Goal: Transaction & Acquisition: Obtain resource

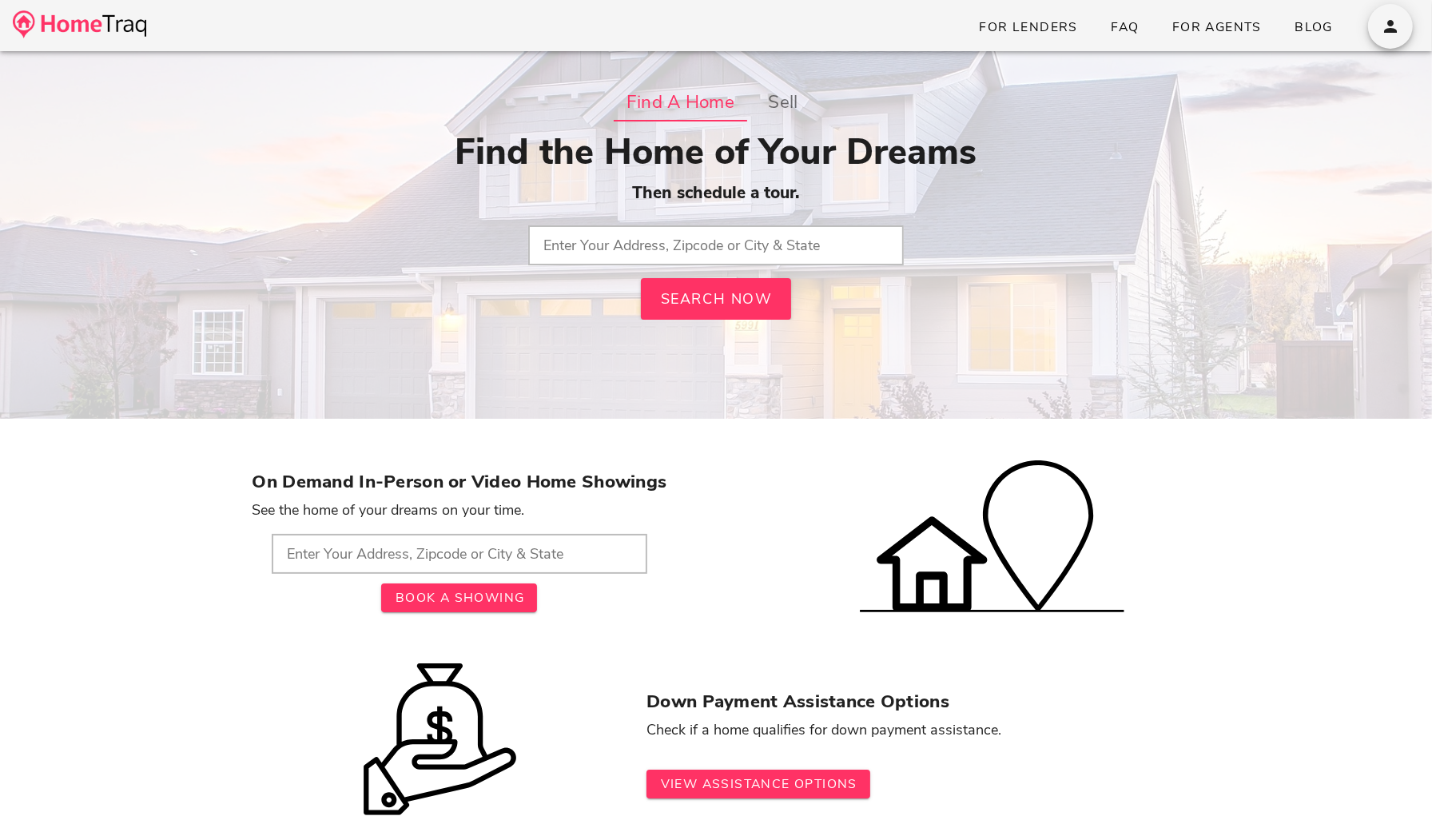
click at [683, 227] on input "text" at bounding box center [716, 245] width 376 height 40
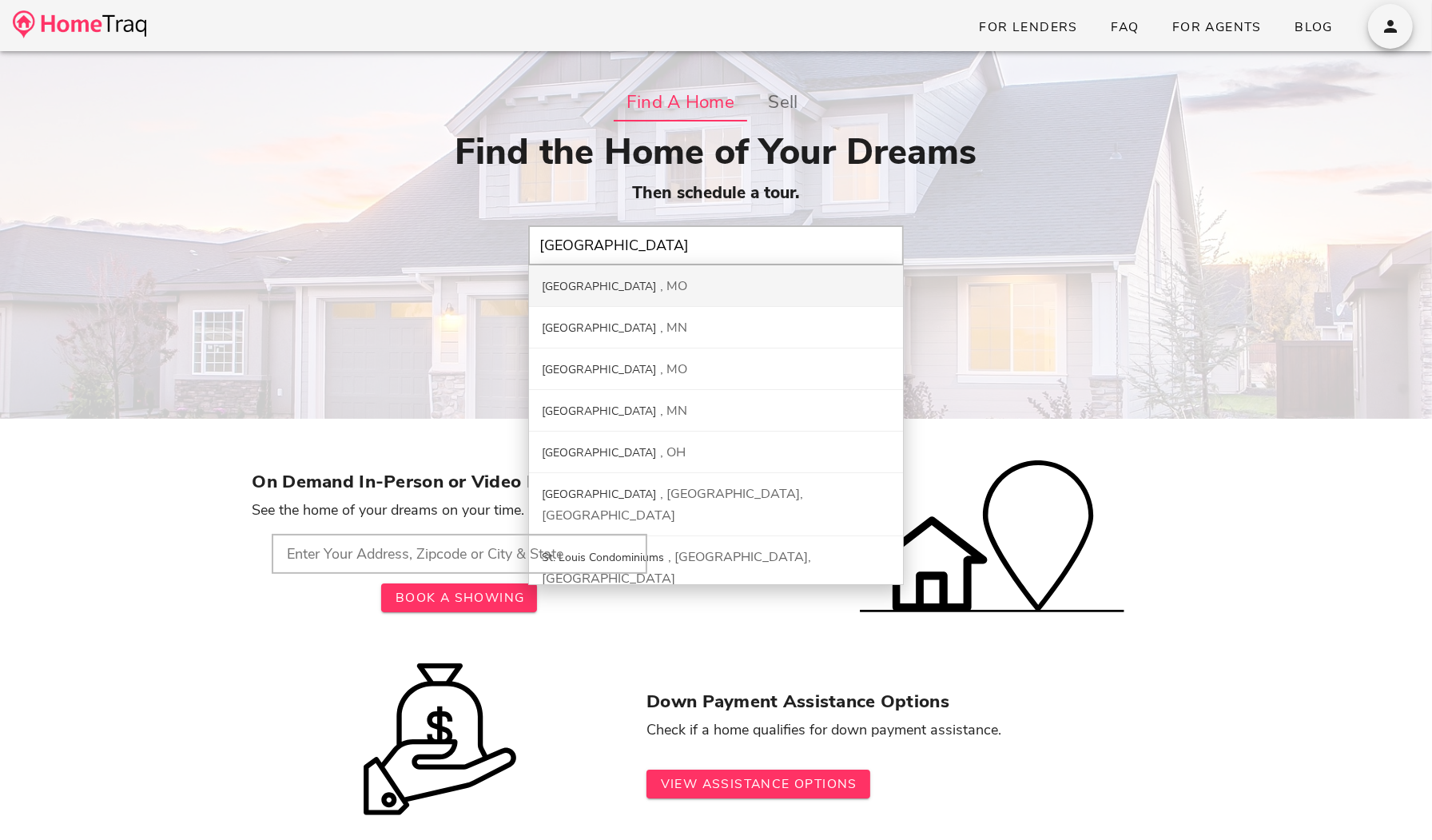
click at [685, 281] on div "St. Louis City MO" at bounding box center [716, 286] width 374 height 41
type input "St. Louis City, MO"
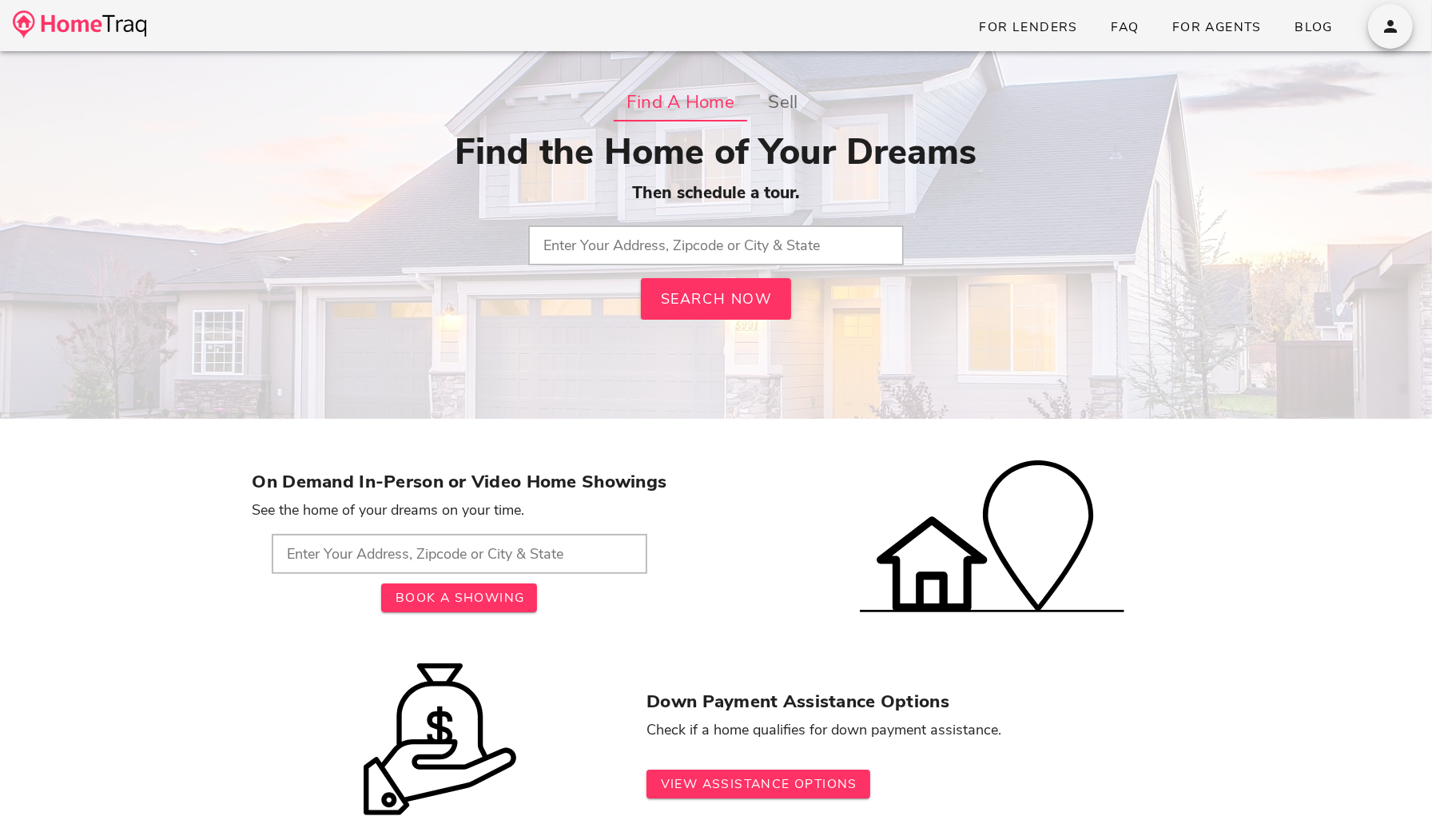
click at [681, 249] on input "text" at bounding box center [716, 245] width 376 height 40
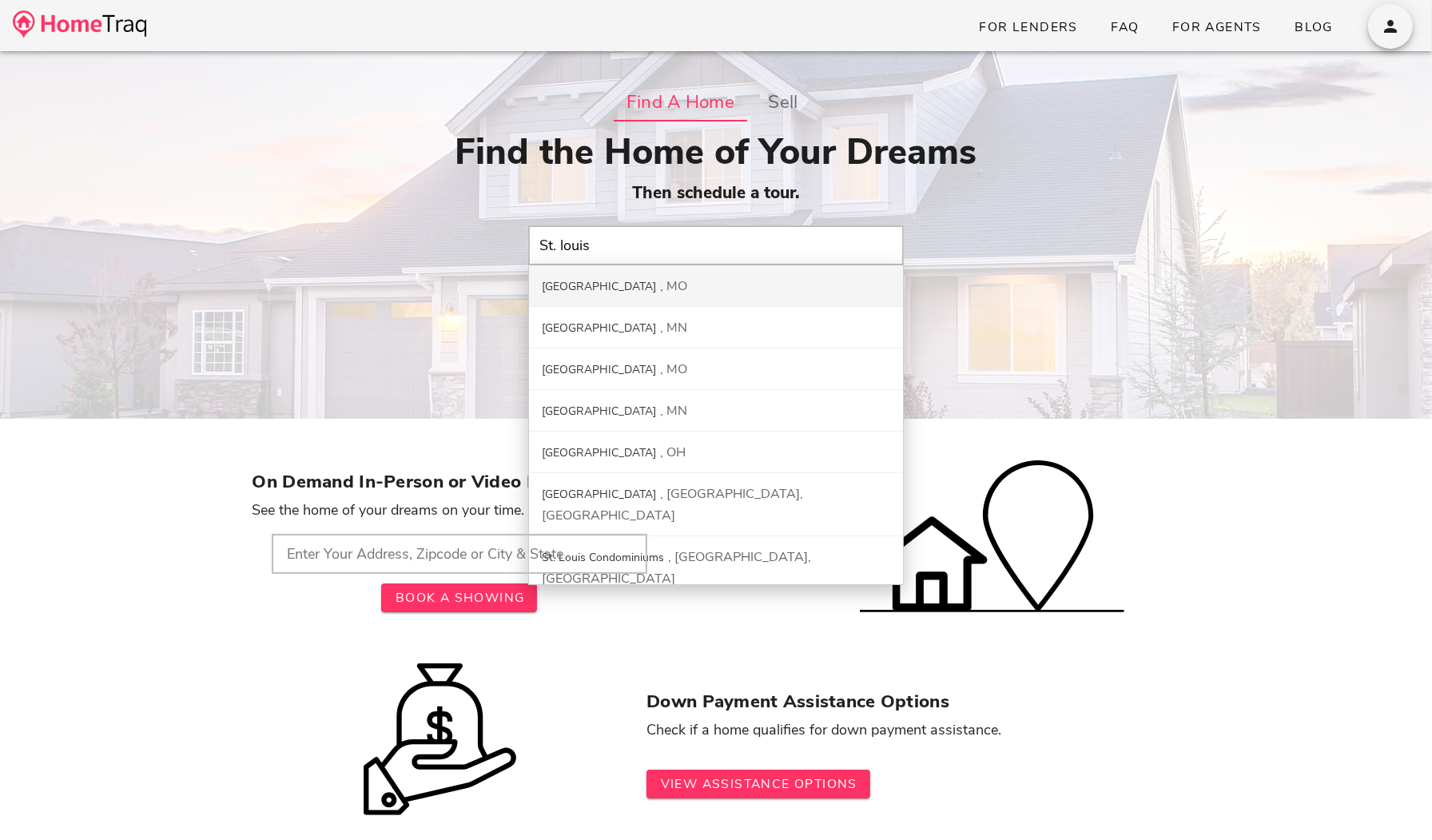
click at [678, 290] on div "St. Louis City MO" at bounding box center [716, 286] width 374 height 41
type input "St. Louis City, MO"
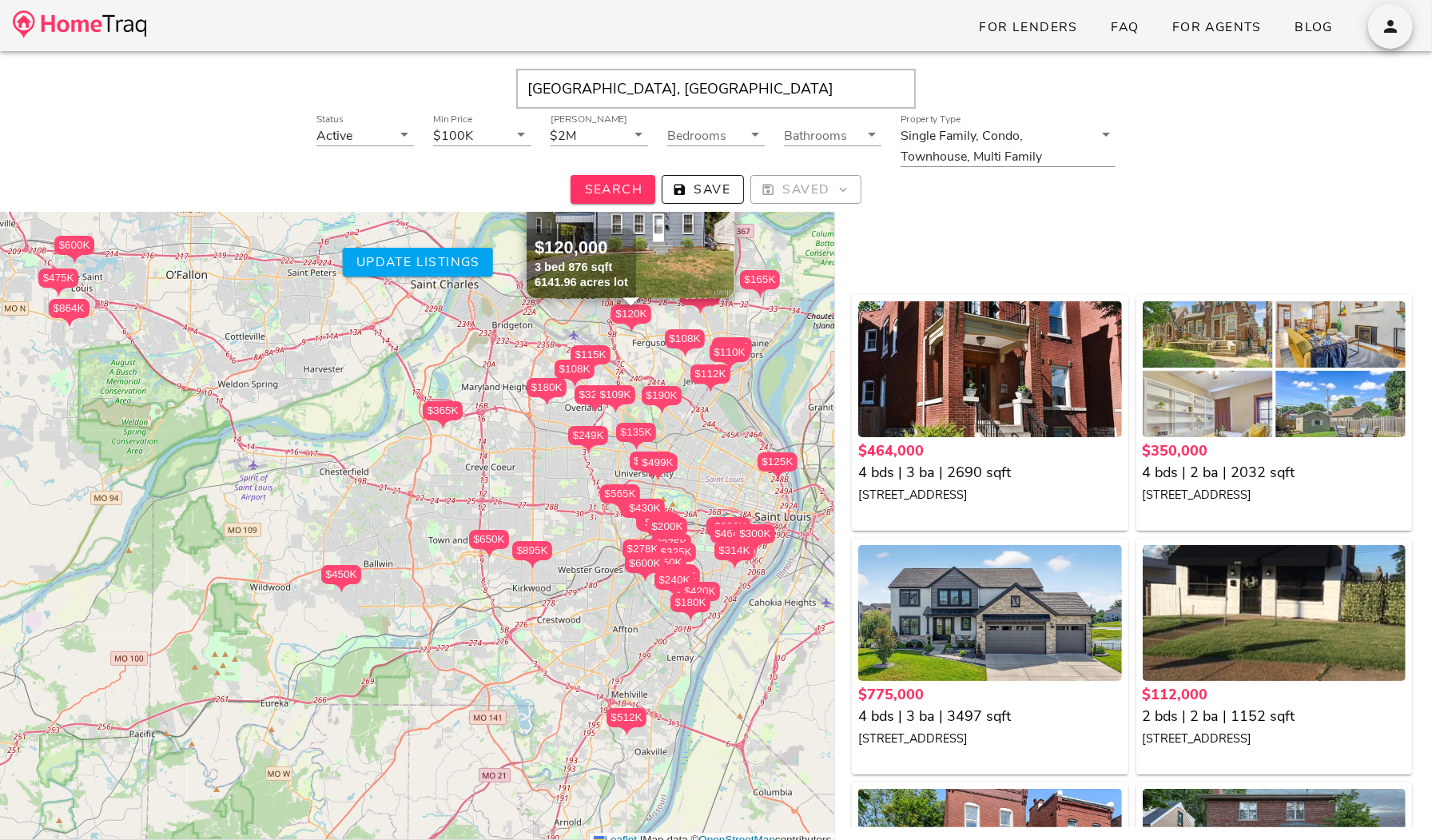
click at [933, 485] on div "3305 Pestalozzi Street, St Louis MO 63118" at bounding box center [990, 494] width 263 height 21
click at [95, 34] on img at bounding box center [79, 25] width 134 height 28
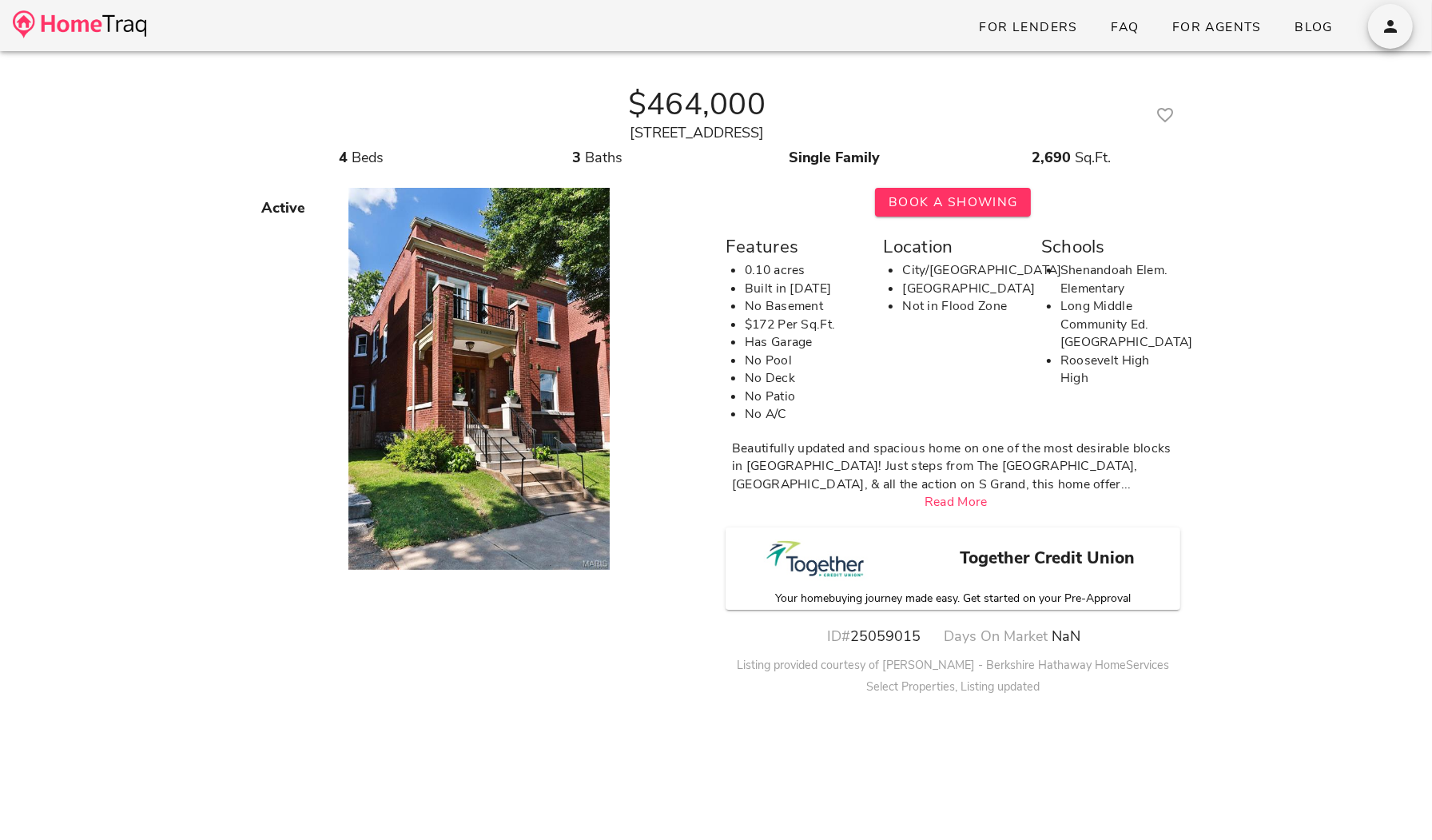
drag, startPoint x: 847, startPoint y: 138, endPoint x: 539, endPoint y: 141, distance: 308.0
click at [539, 141] on div "[STREET_ADDRESS]" at bounding box center [697, 133] width 889 height 21
copy div "[STREET_ADDRESS]"
click at [78, 30] on img at bounding box center [79, 25] width 134 height 28
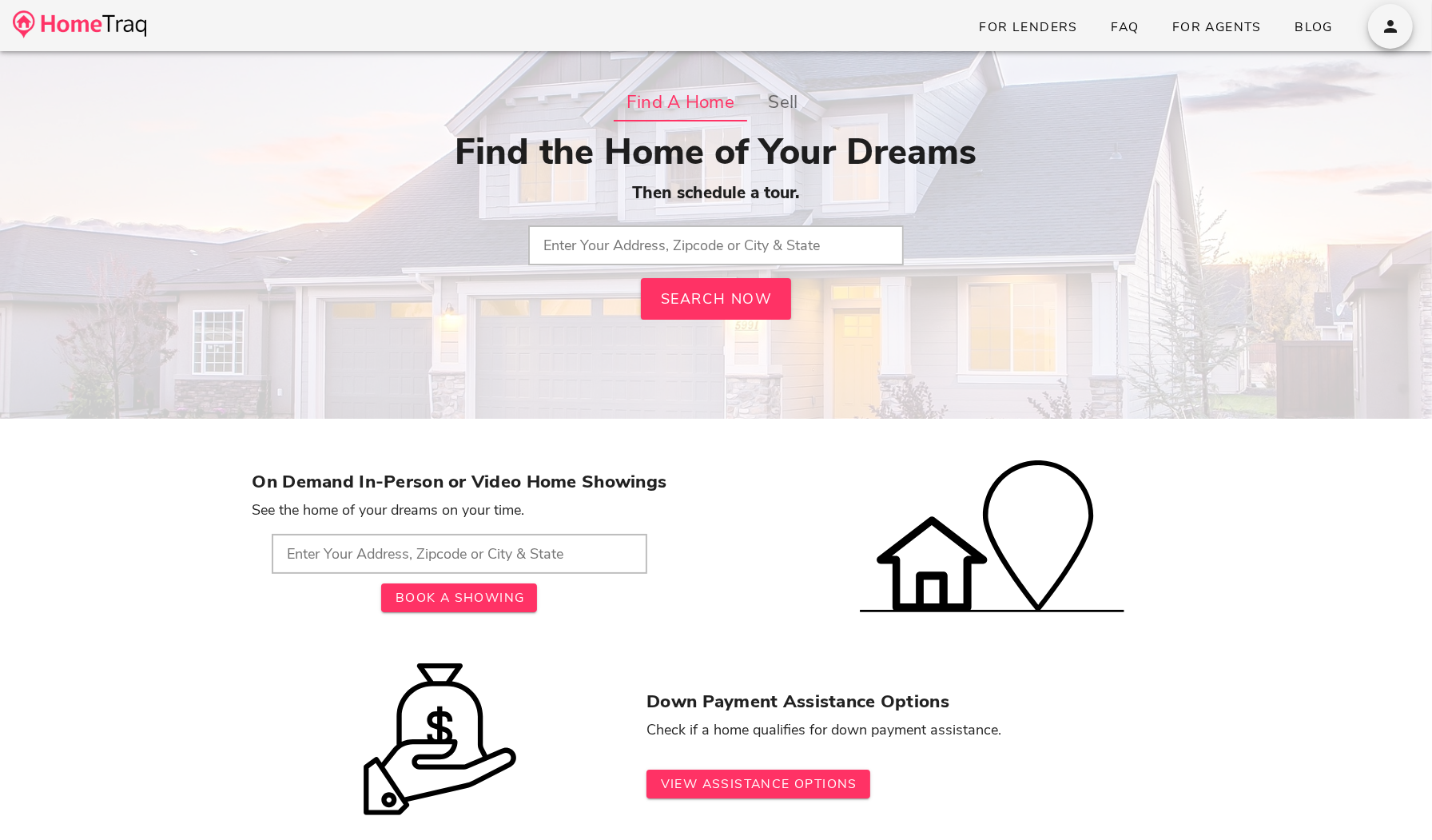
click at [700, 239] on input "text" at bounding box center [716, 245] width 376 height 40
paste input "[STREET_ADDRESS]"
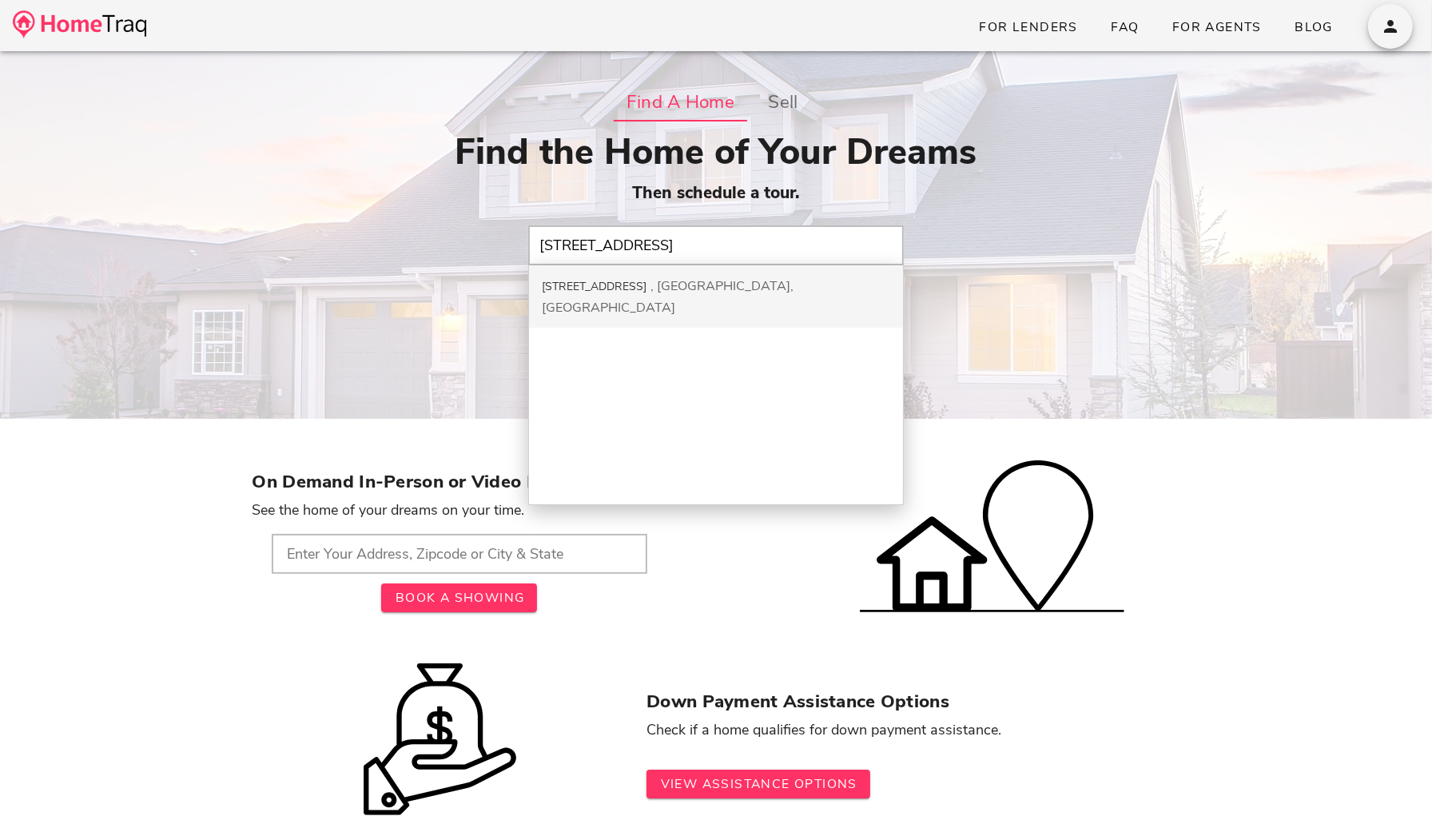
click at [654, 290] on div "[GEOGRAPHIC_DATA], [GEOGRAPHIC_DATA]" at bounding box center [668, 297] width 252 height 39
type input "[STREET_ADDRESS]"
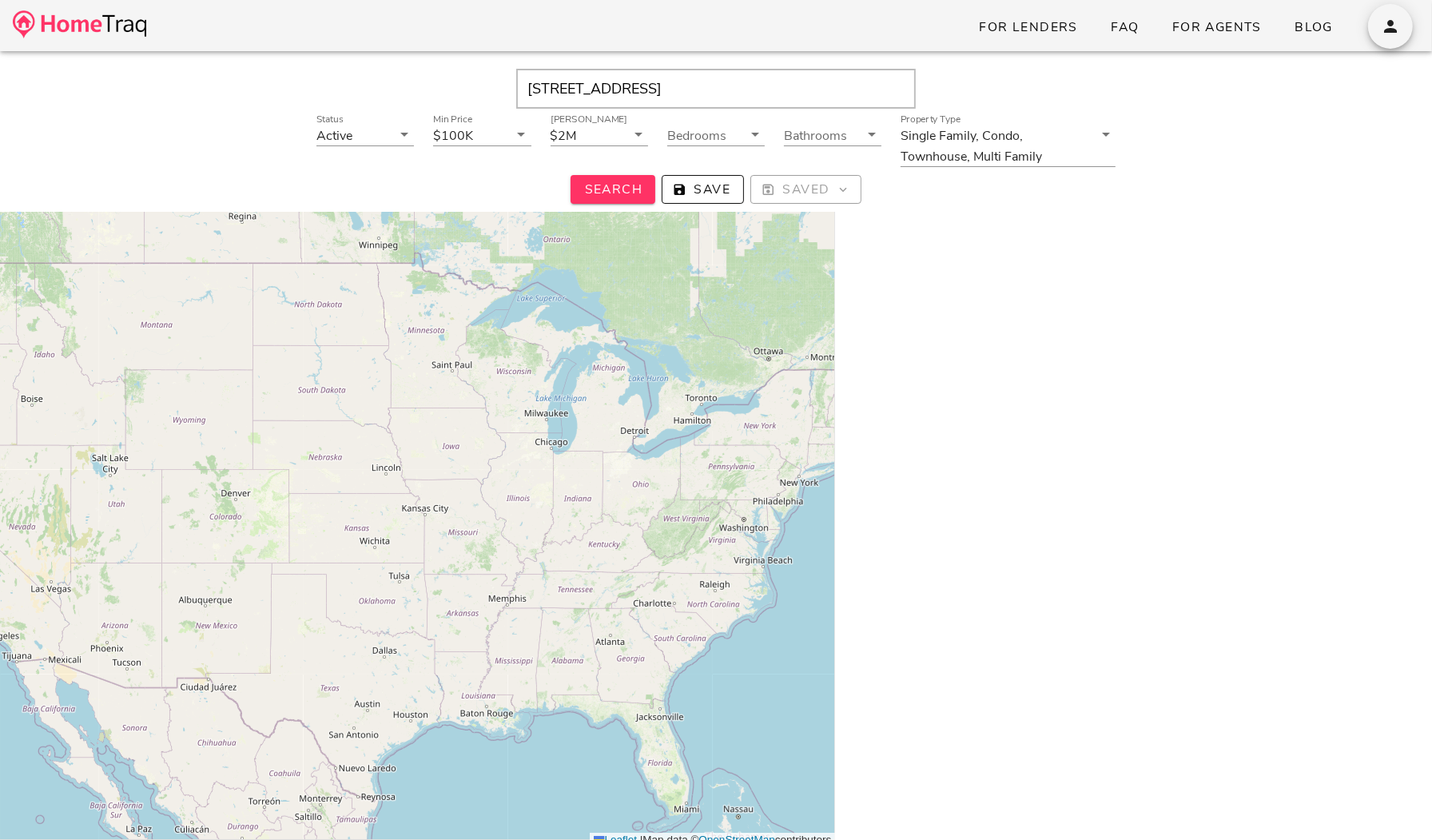
click at [821, 92] on input "[STREET_ADDRESS]" at bounding box center [716, 88] width 400 height 40
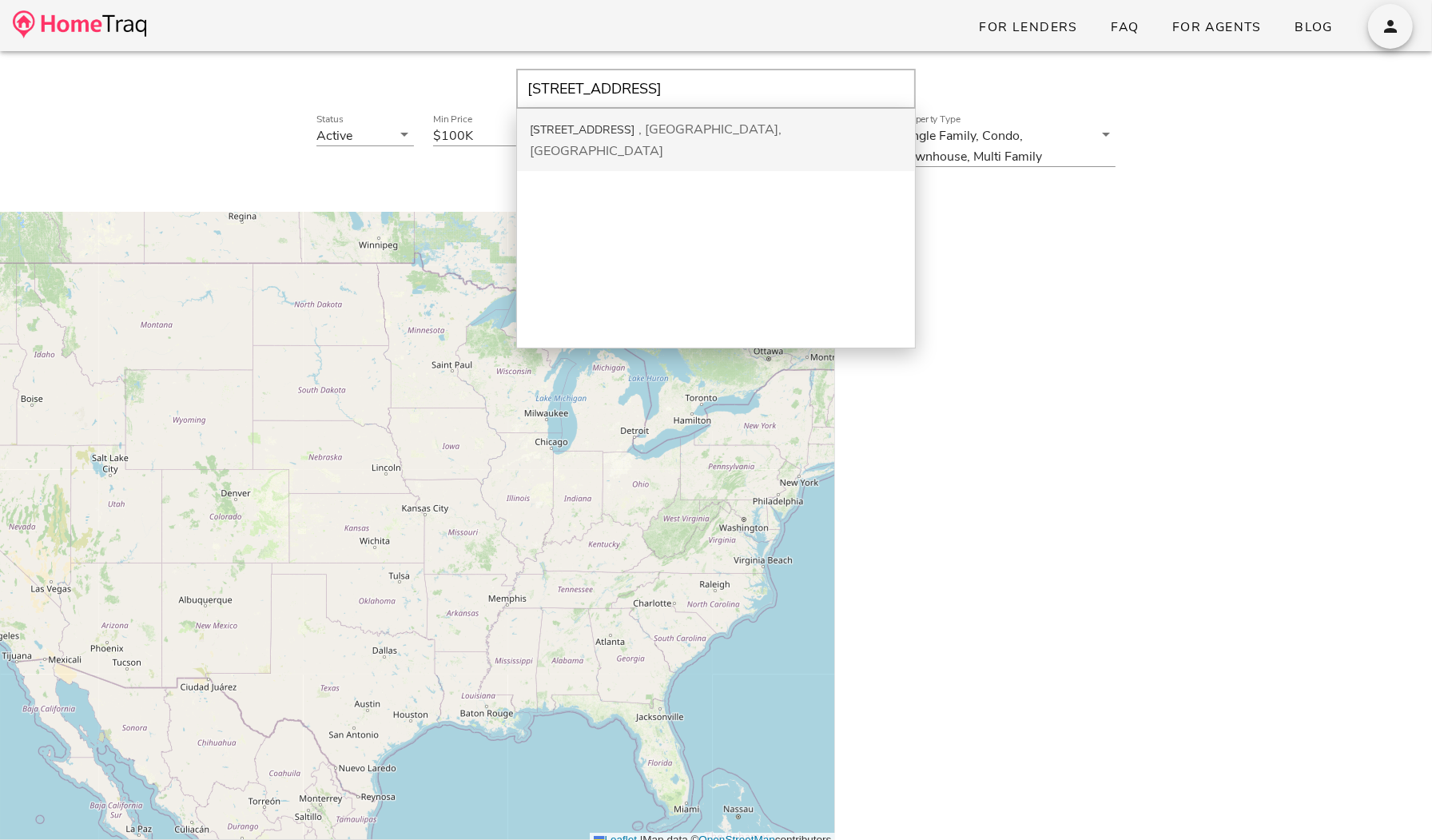
click at [701, 134] on div "[GEOGRAPHIC_DATA], [GEOGRAPHIC_DATA]" at bounding box center [655, 140] width 252 height 39
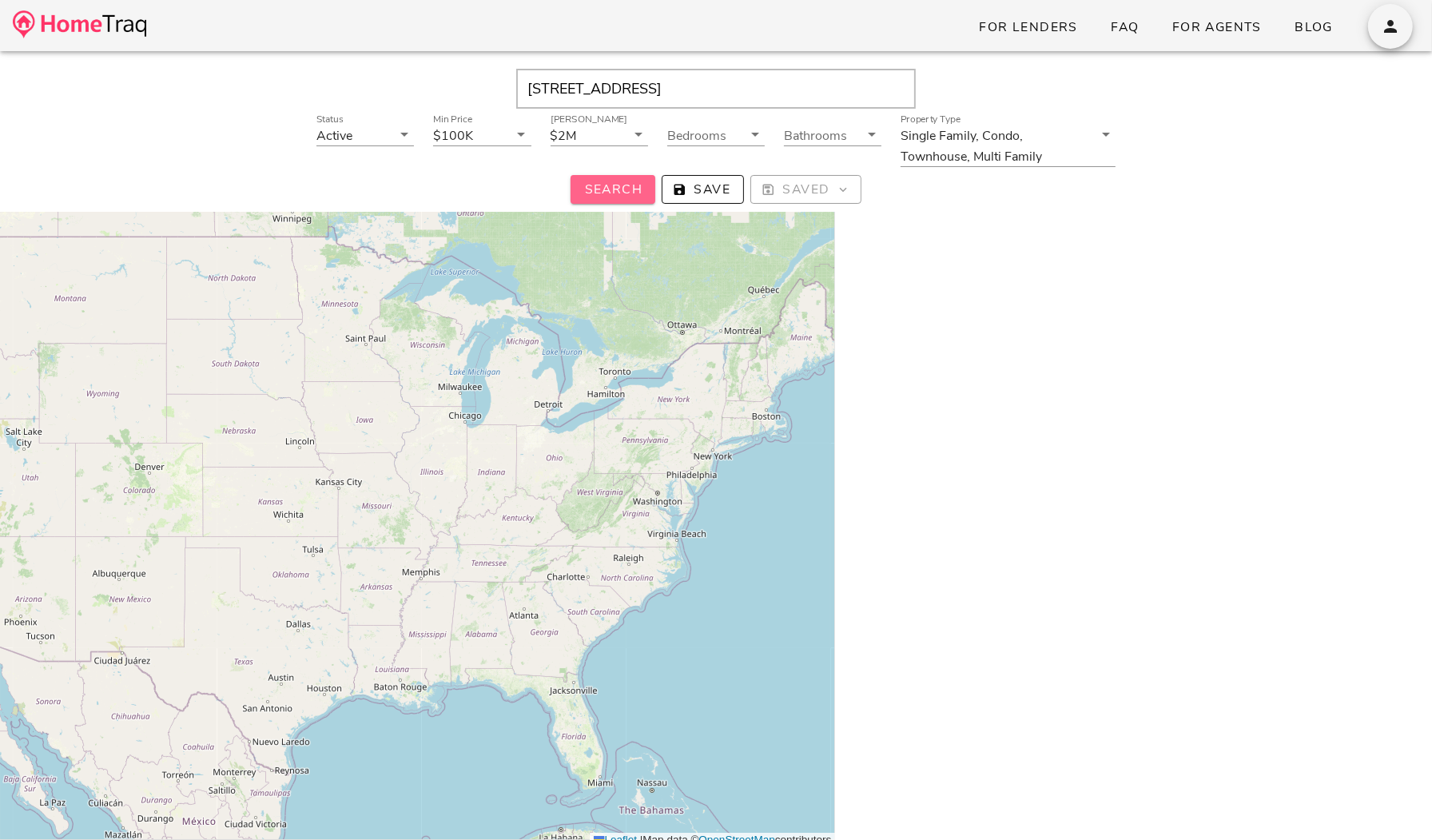
click at [616, 189] on span "Search" at bounding box center [613, 189] width 59 height 17
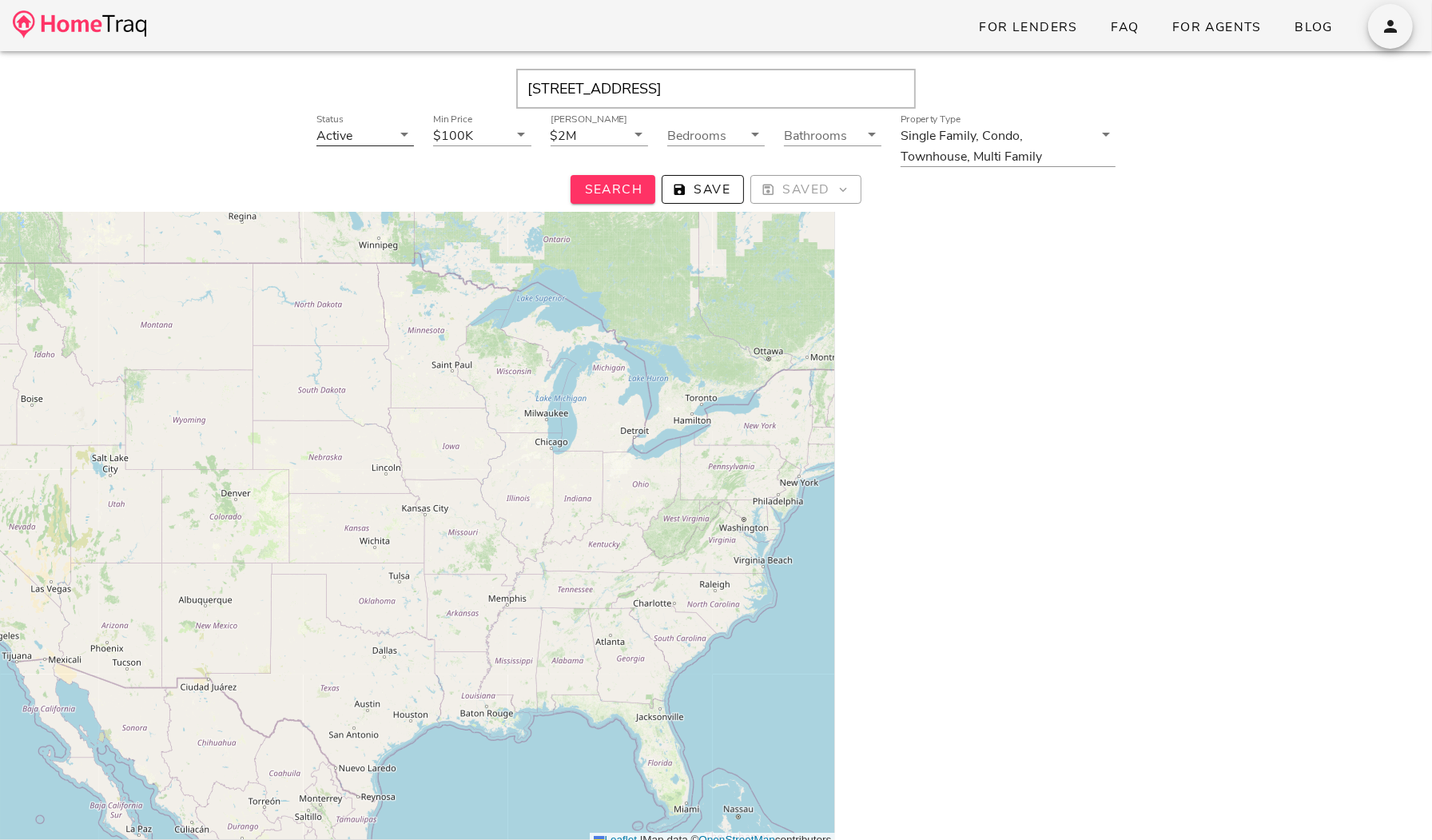
click at [402, 140] on icon at bounding box center [404, 134] width 19 height 19
click at [401, 140] on div "Active" at bounding box center [364, 146] width 72 height 14
click at [637, 134] on icon at bounding box center [638, 134] width 19 height 19
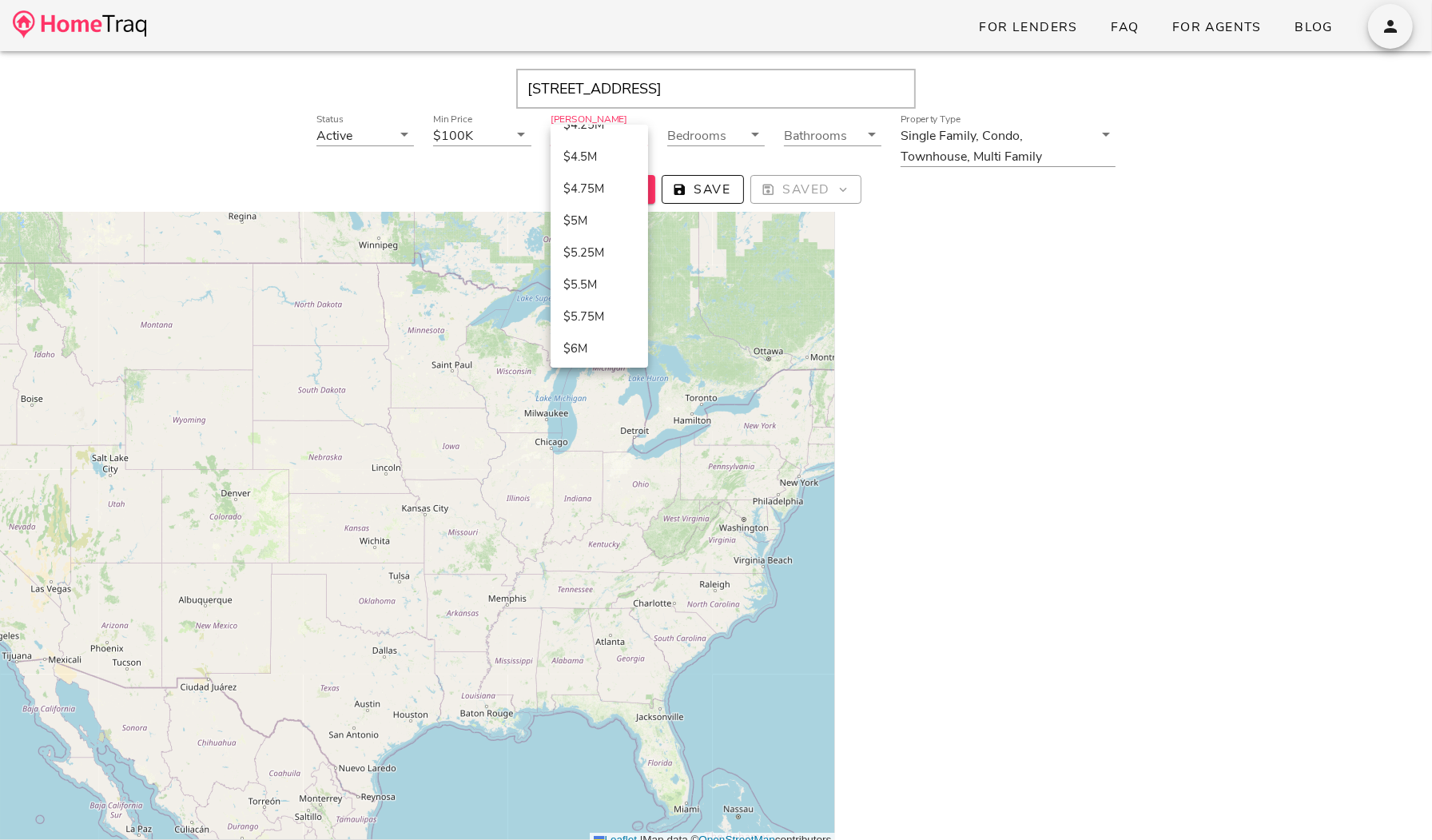
scroll to position [738, 0]
click at [585, 335] on div "$6M" at bounding box center [599, 335] width 72 height 14
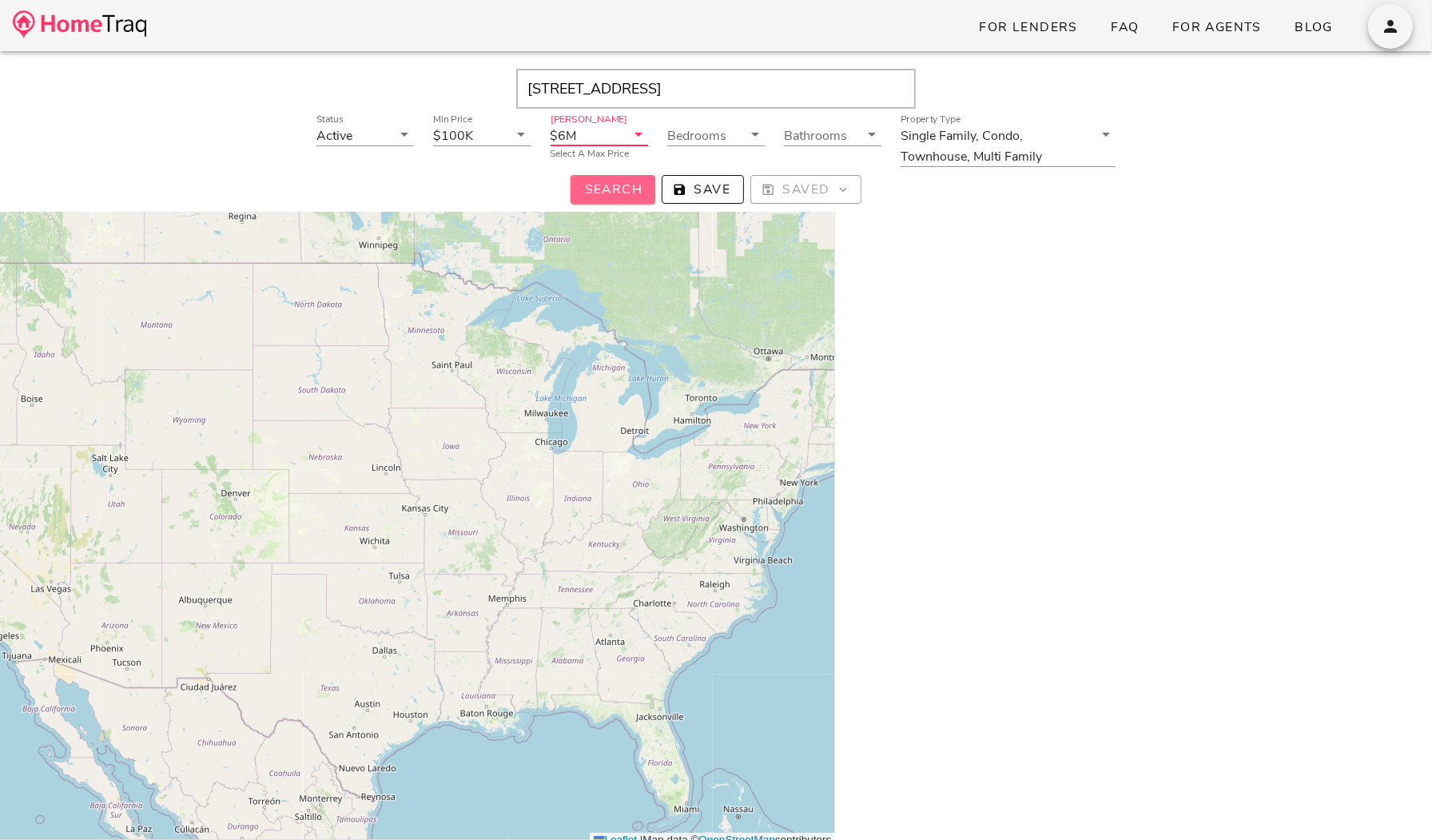
click at [628, 186] on span "Search" at bounding box center [613, 189] width 59 height 17
click at [476, 138] on input "Min Price" at bounding box center [492, 135] width 32 height 21
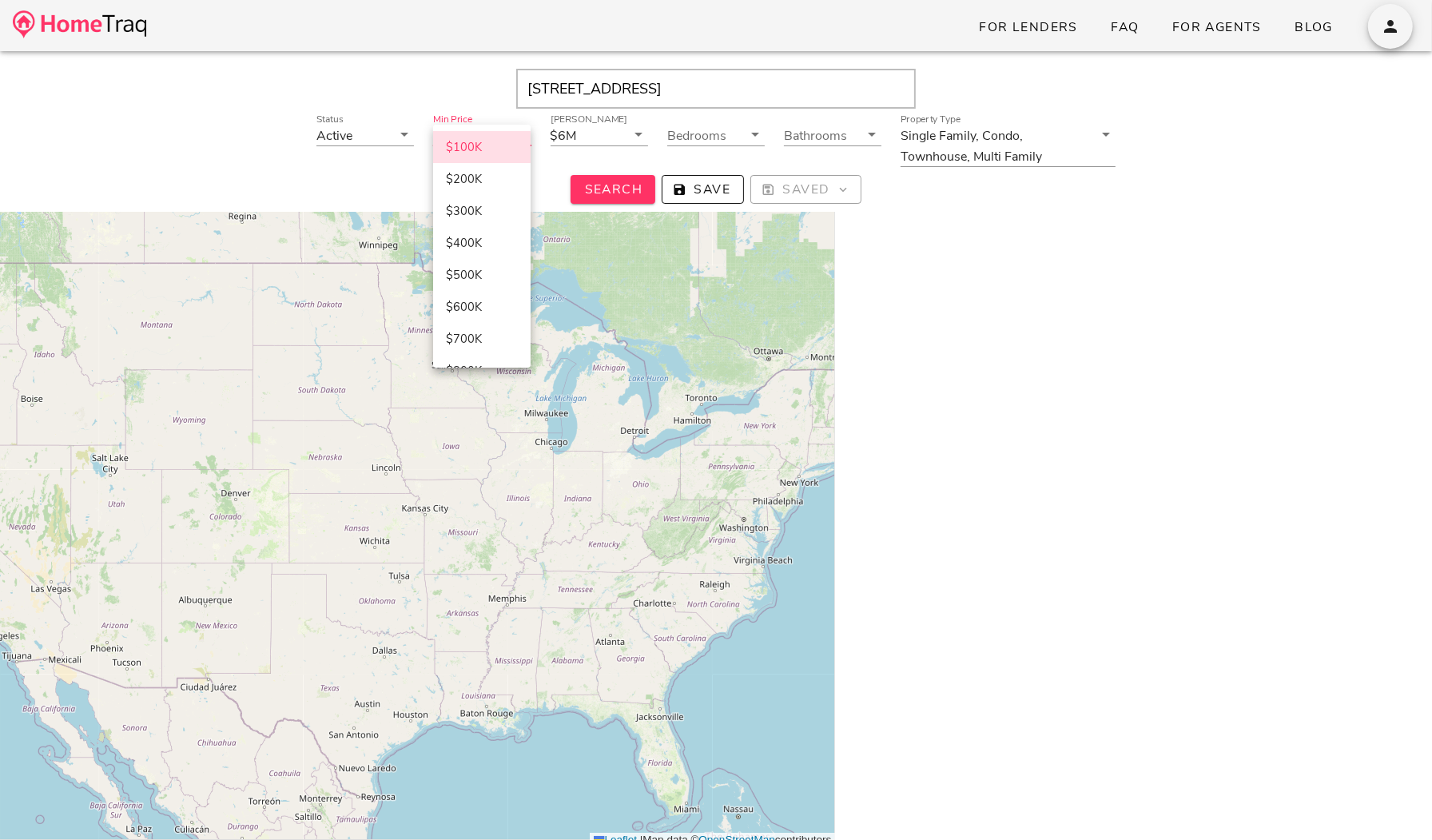
click at [463, 145] on div "$100K" at bounding box center [482, 146] width 72 height 14
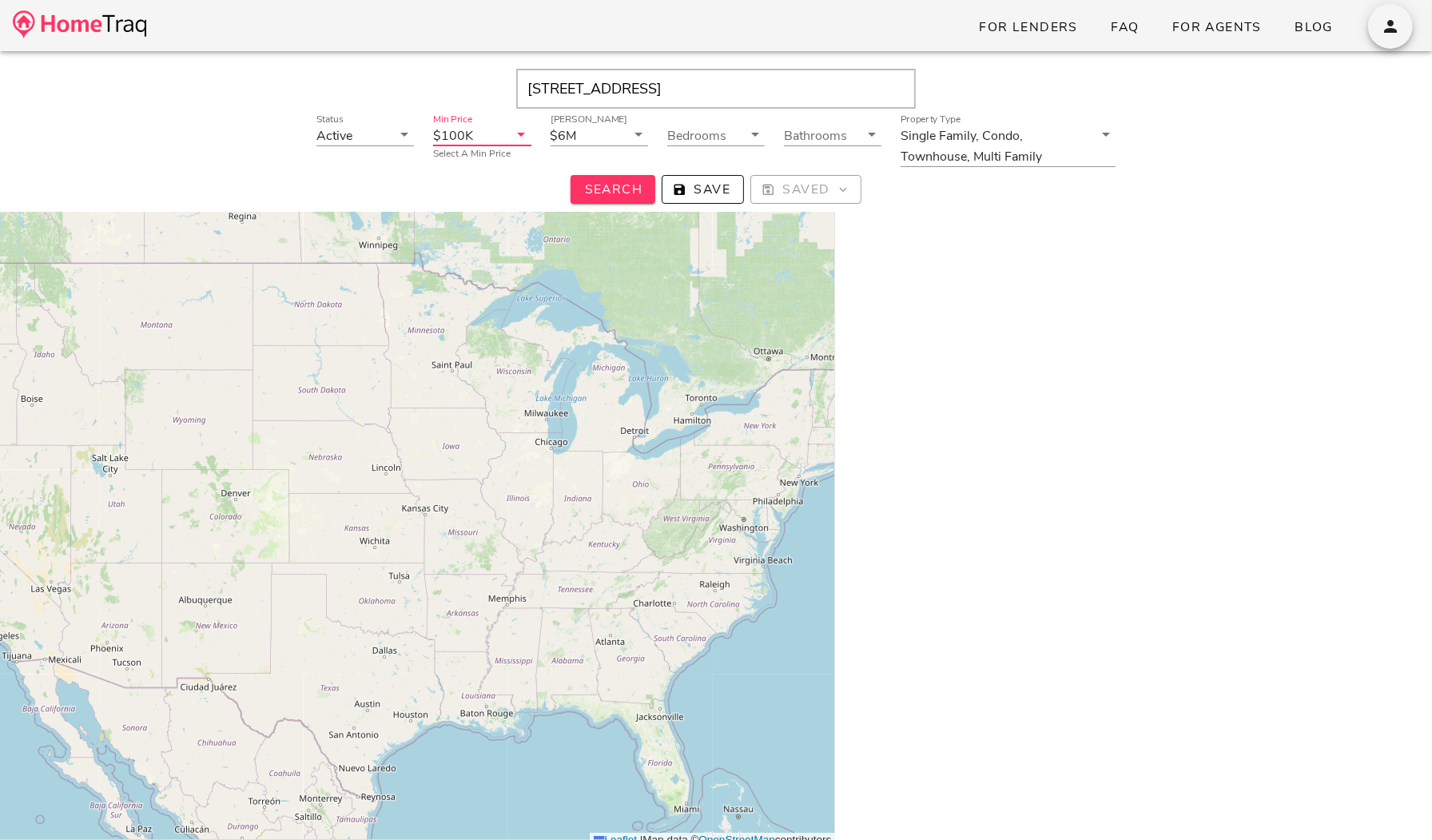
drag, startPoint x: 792, startPoint y: 88, endPoint x: 458, endPoint y: 72, distance: 334.4
click at [461, 73] on div "3305 Pestalozzi St, Saint Louis, MO" at bounding box center [716, 88] width 1384 height 40
paste input "reet St Louis, MO 63118"
type input "3305 Pestalozzi Street St Louis, MO 63118"
click at [770, 71] on input "3305 Pestalozzi Street St Louis, MO 63118" at bounding box center [716, 88] width 400 height 40
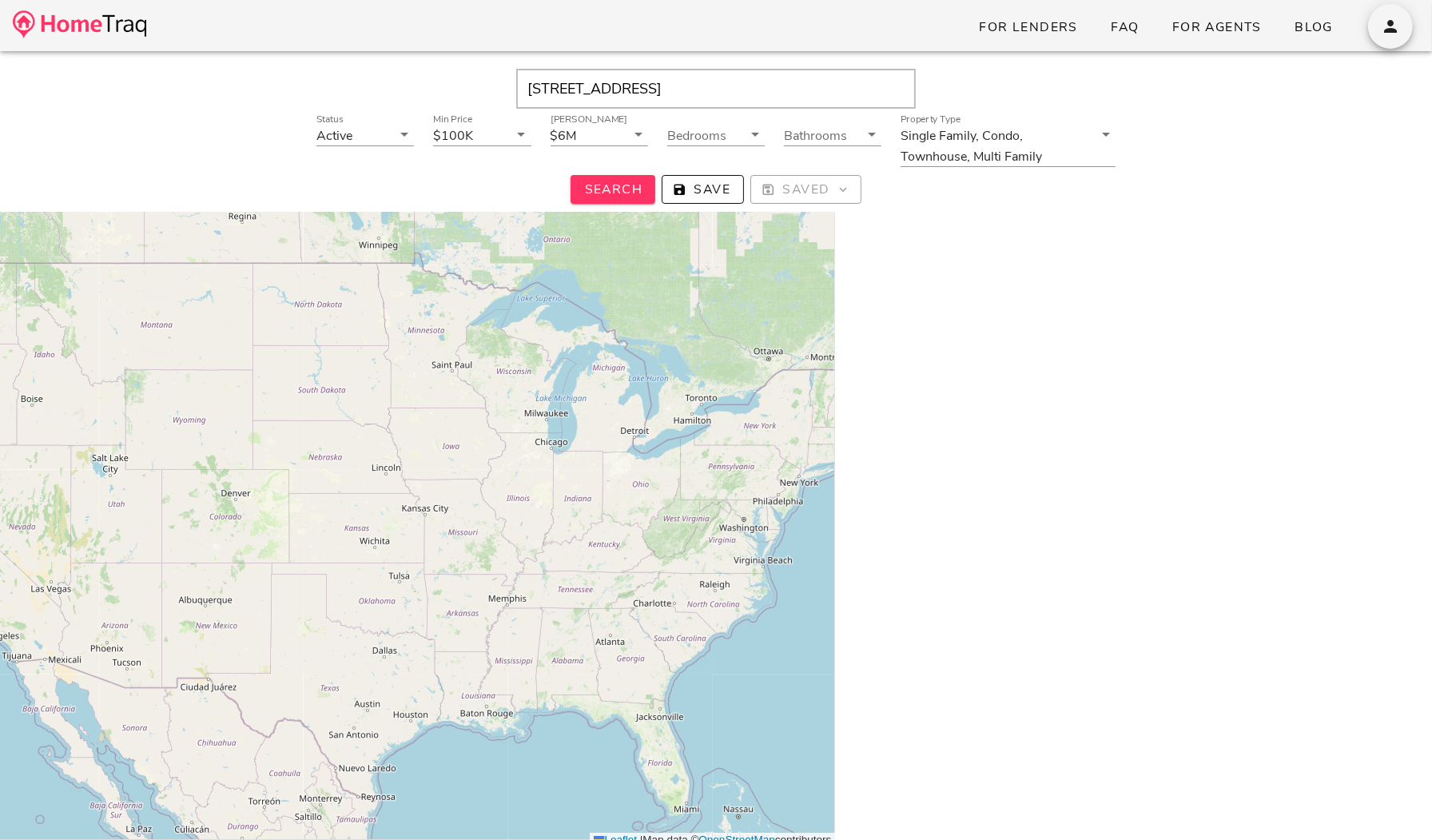
click at [770, 71] on input "3305 Pestalozzi Street St Louis, MO 63118" at bounding box center [716, 88] width 400 height 40
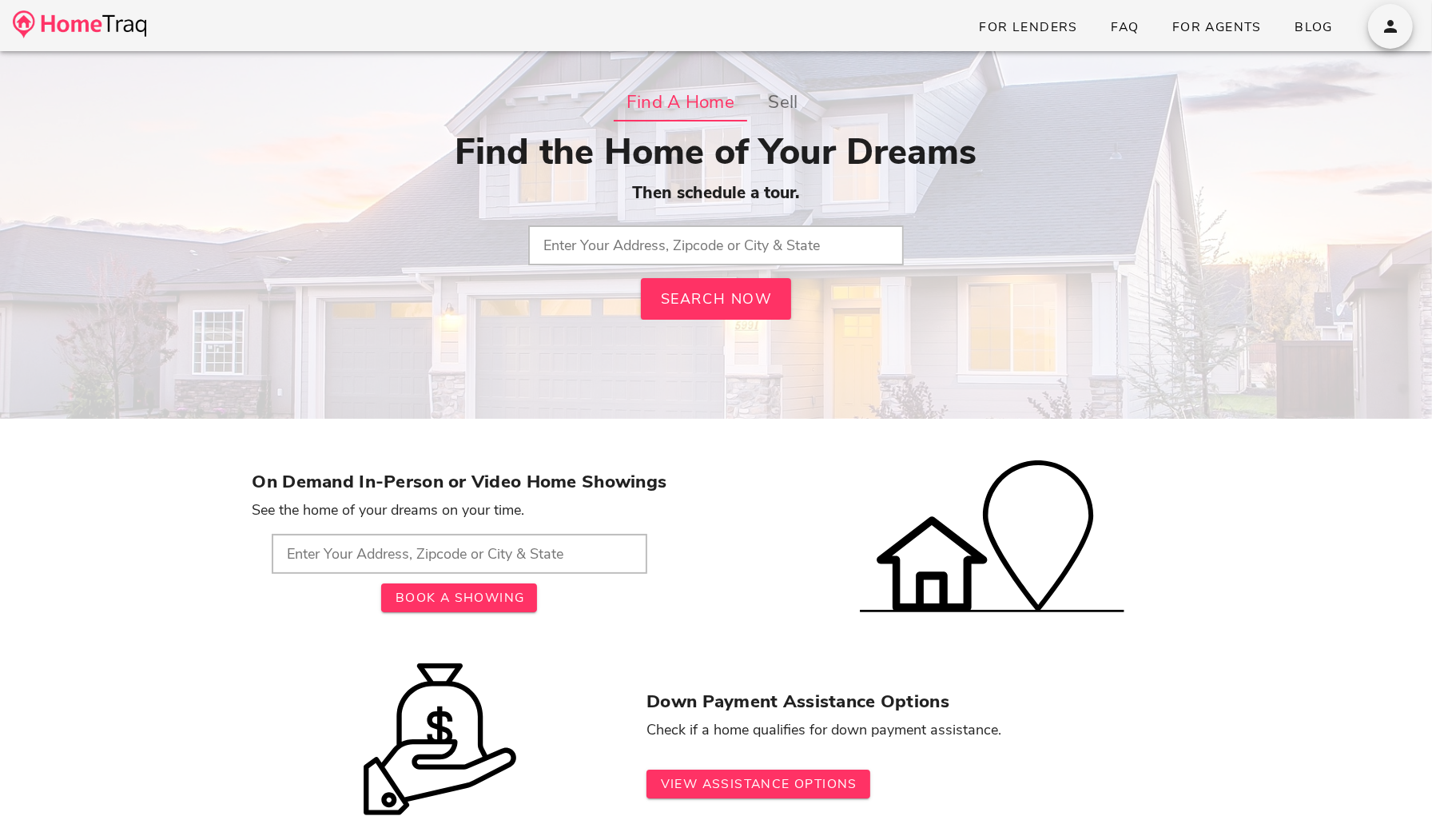
click at [654, 251] on input "text" at bounding box center [716, 245] width 376 height 40
paste input "3305 Pestalozzi Street St Louis, MO 63118"
click at [690, 302] on span "Search Now" at bounding box center [716, 298] width 113 height 19
click at [829, 249] on input "3305 Pestalozzi Street St Louis, MO 63118" at bounding box center [716, 245] width 376 height 40
click at [669, 241] on input "3305 Pestalozzi Street St Louis" at bounding box center [716, 245] width 376 height 40
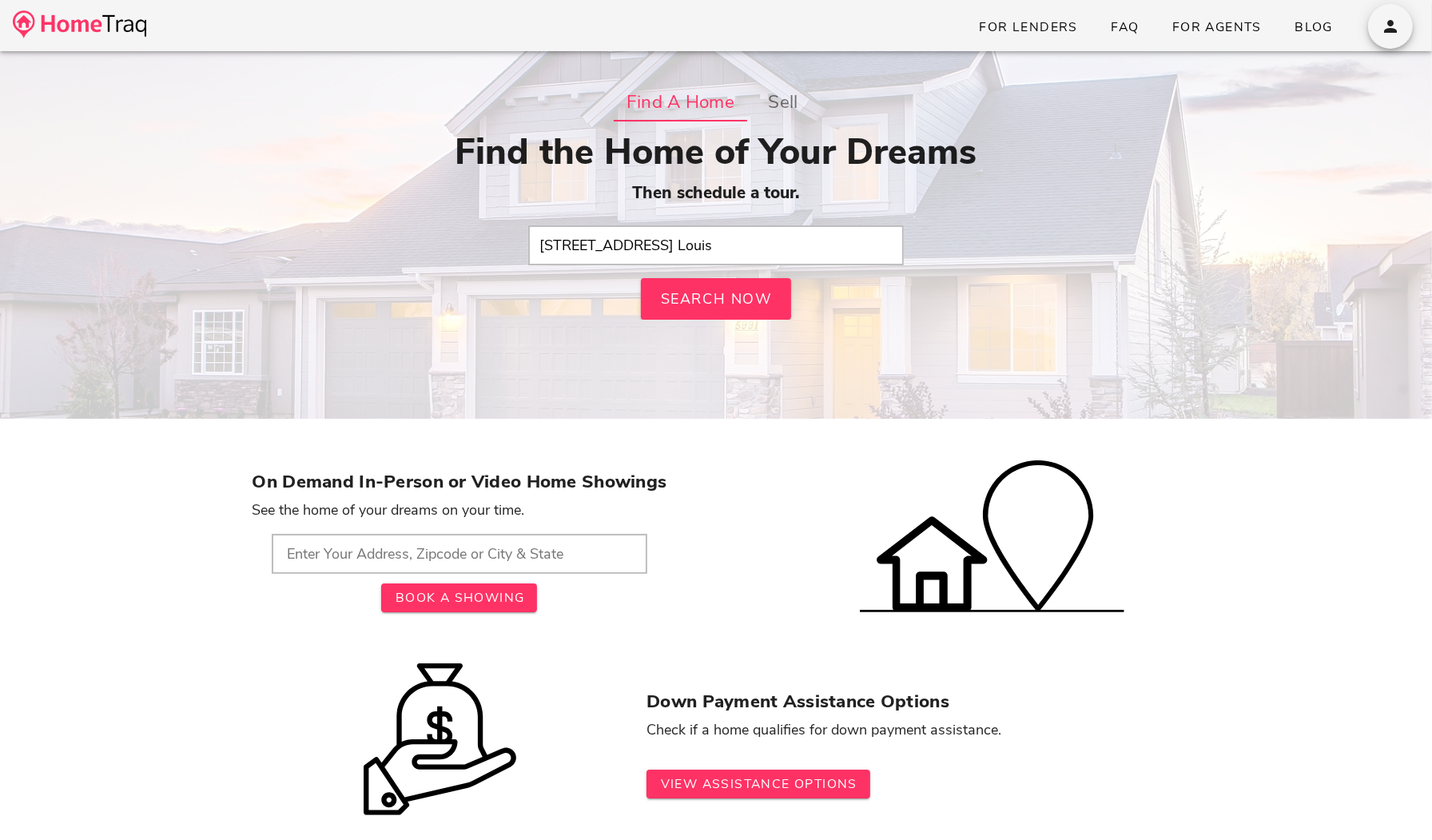
click at [669, 241] on input "3305 Pestalozzi Street St Louis" at bounding box center [716, 245] width 376 height 40
drag, startPoint x: 721, startPoint y: 247, endPoint x: 410, endPoint y: 206, distance: 313.7
click at [411, 206] on div "Find the Home of Your Dreams Then schedule a tour. 3305 Pestalozzi St Louis Sea…" at bounding box center [716, 225] width 928 height 188
paste input "reet St Louis, MO 63118"
click at [668, 240] on input "3305 Pestalozzi Street St Louis, MO 63118" at bounding box center [716, 245] width 376 height 40
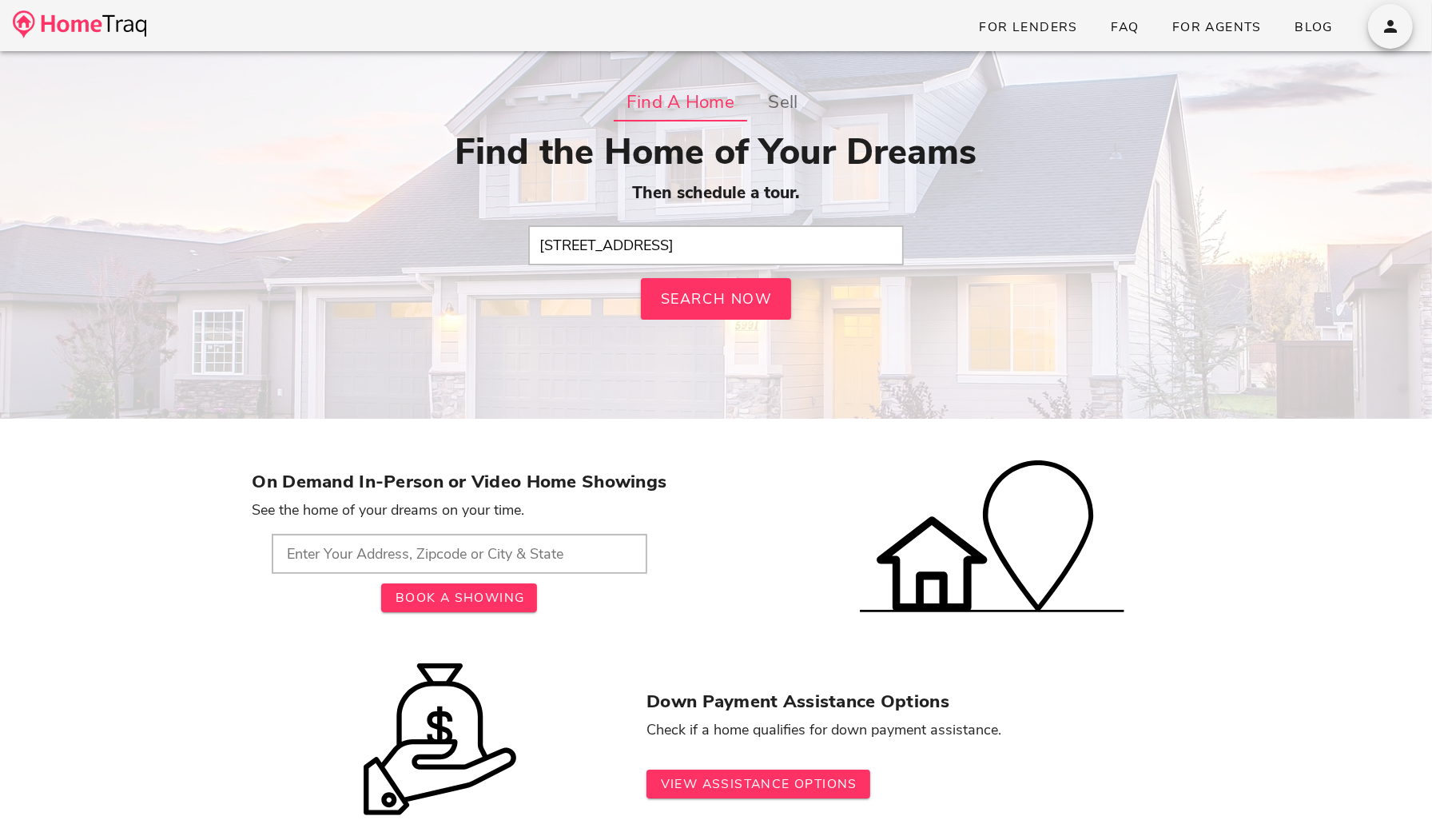
click at [668, 240] on input "3305 Pestalozzi Street St Louis, MO 63118" at bounding box center [716, 245] width 376 height 40
click at [729, 256] on input "3305 Pestalozzi St Louis, MO 63118" at bounding box center [716, 245] width 376 height 40
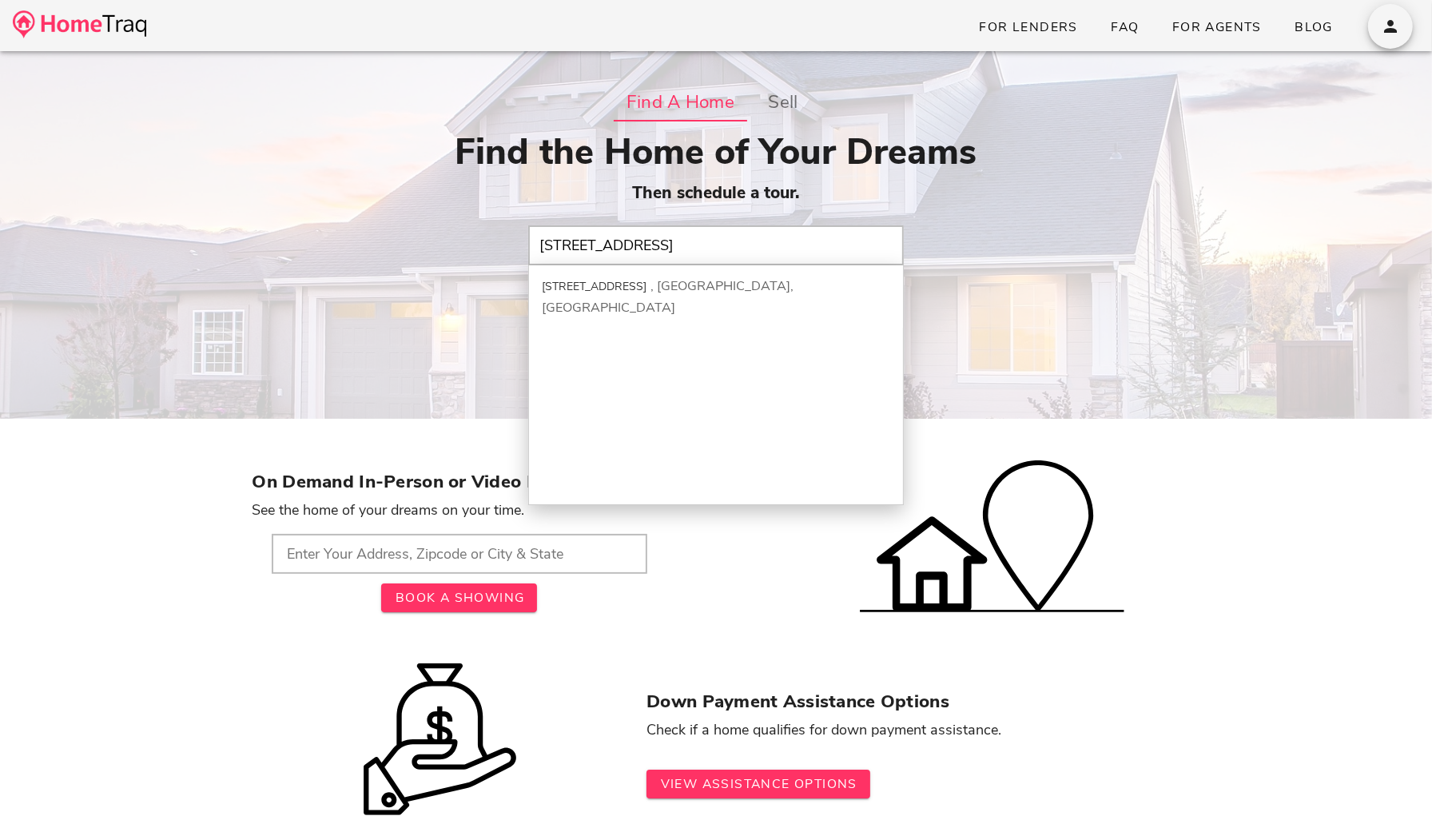
paste input "3305 Pestalozzi Street St Louis, MO 63118"
click at [742, 286] on div "3305 Pestalozzi St Saint Louis, MO" at bounding box center [716, 296] width 374 height 62
type input "3305 Pestalozzi St, Saint Louis, MO"
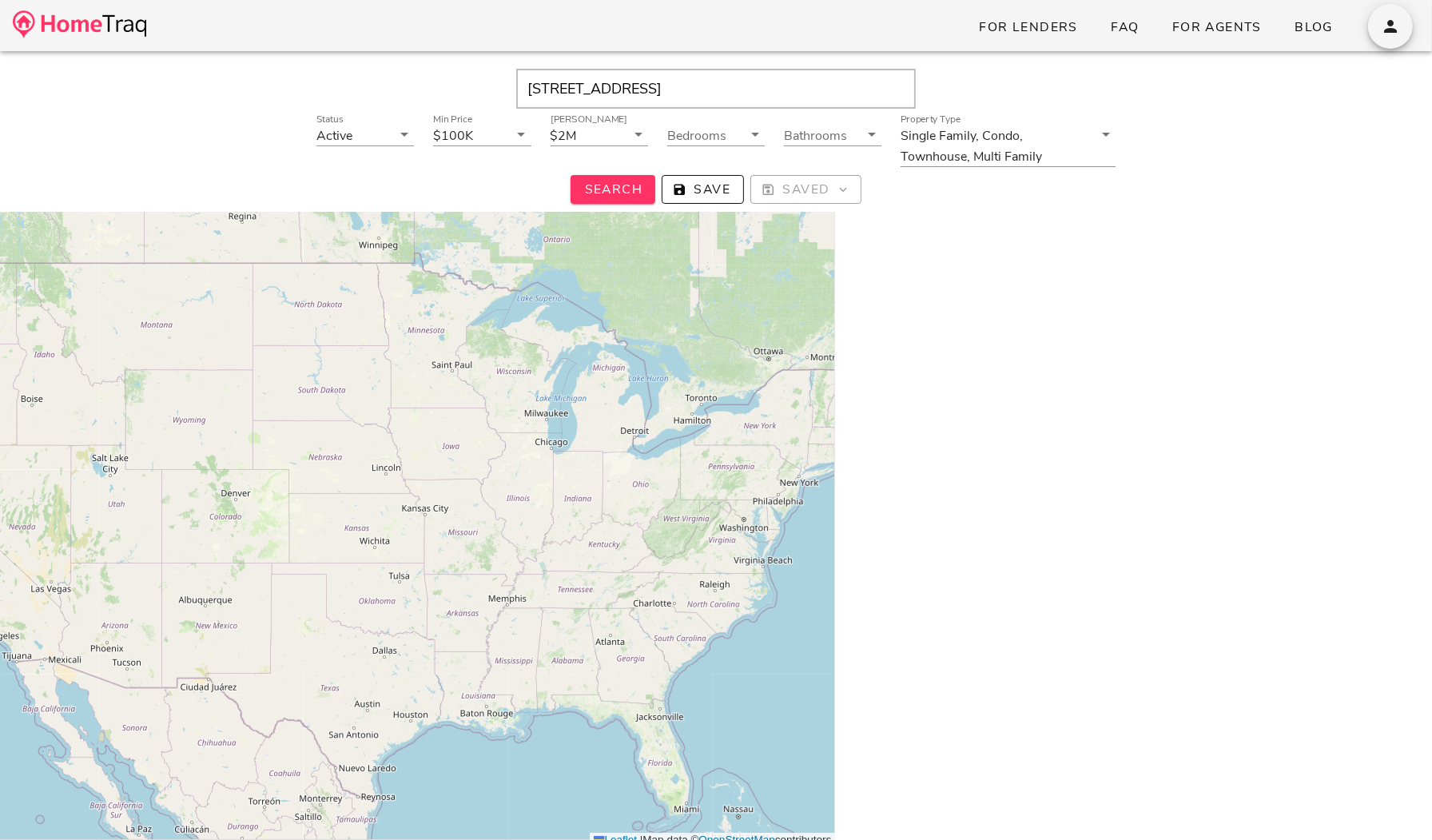
scroll to position [173, 0]
click at [477, 126] on input "Min Price" at bounding box center [492, 135] width 32 height 21
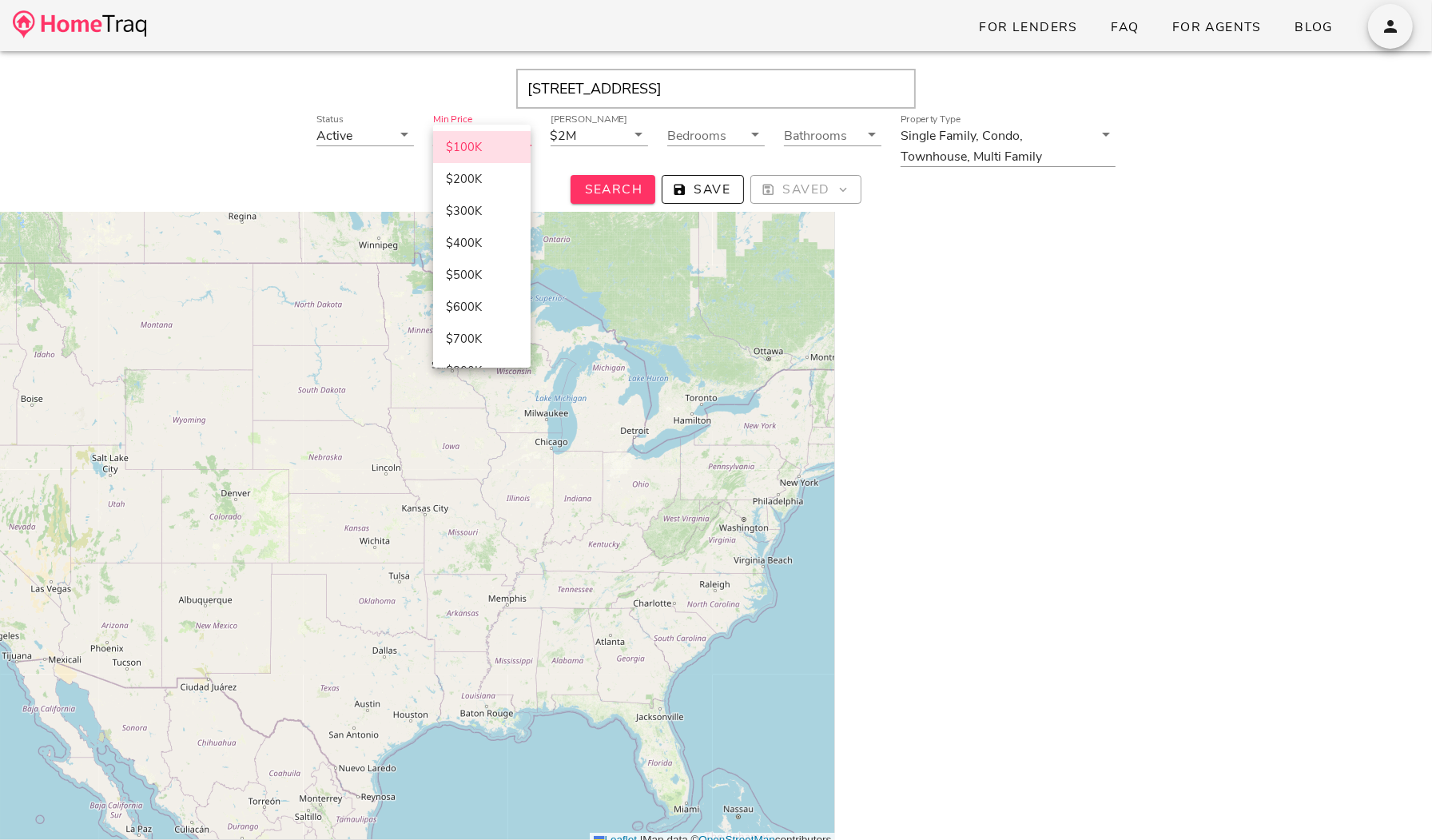
click at [948, 221] on div at bounding box center [1125, 215] width 485 height 88
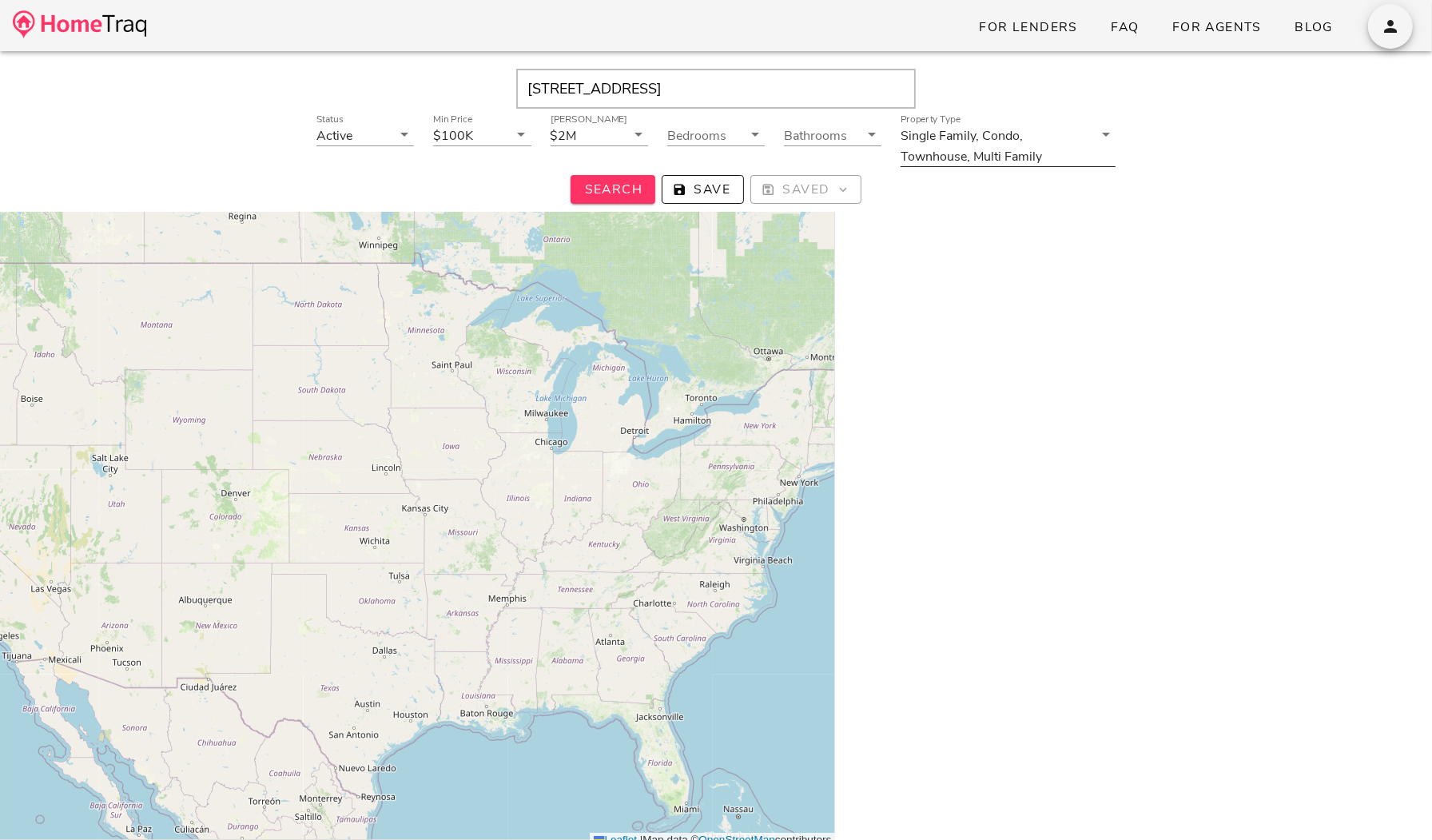
click at [1026, 151] on div "Multi Family" at bounding box center [1007, 156] width 69 height 14
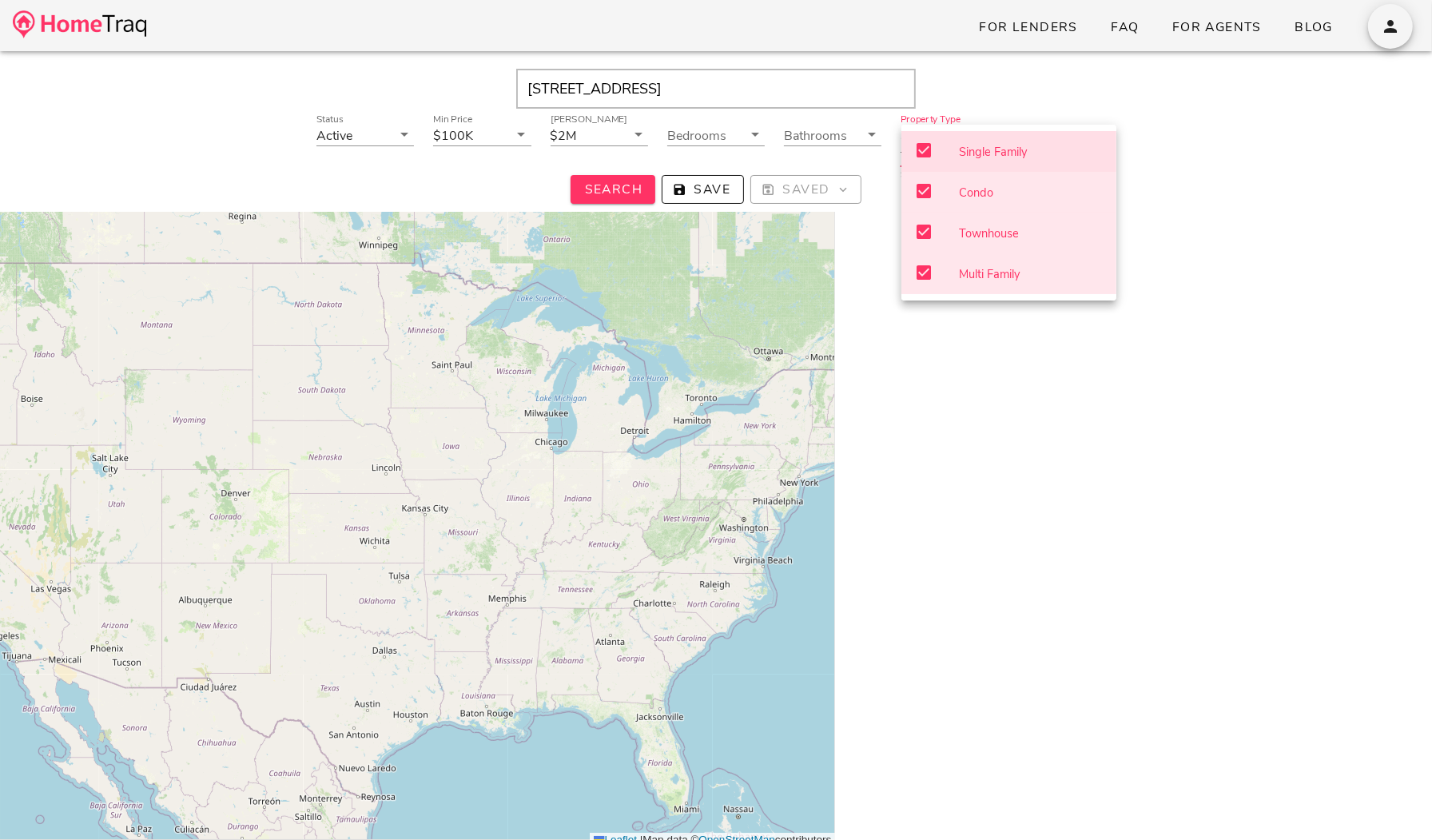
click at [1152, 233] on div at bounding box center [1125, 215] width 485 height 88
